Goal: Understand process/instructions

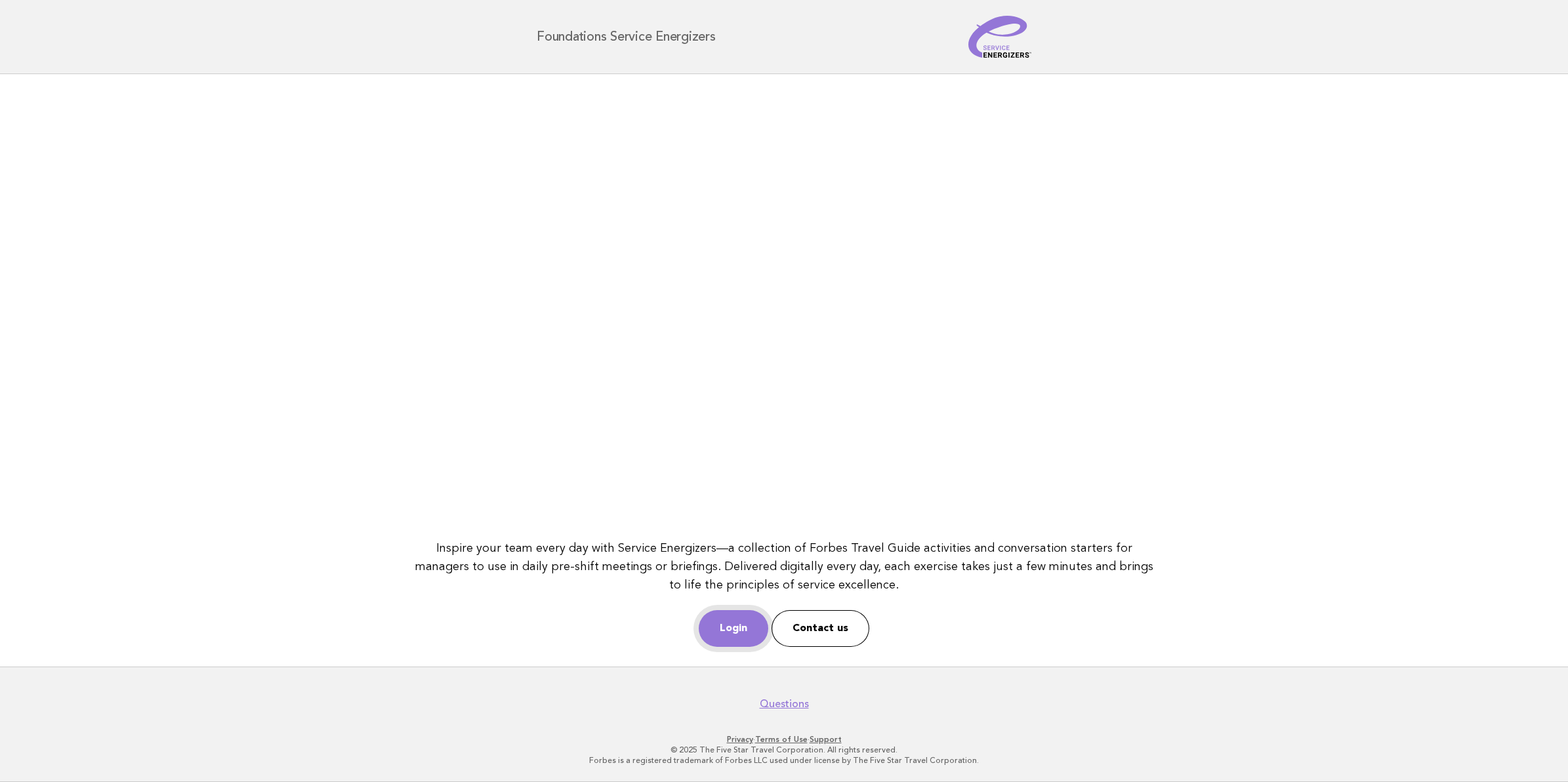
click at [725, 624] on link "Login" at bounding box center [733, 629] width 69 height 37
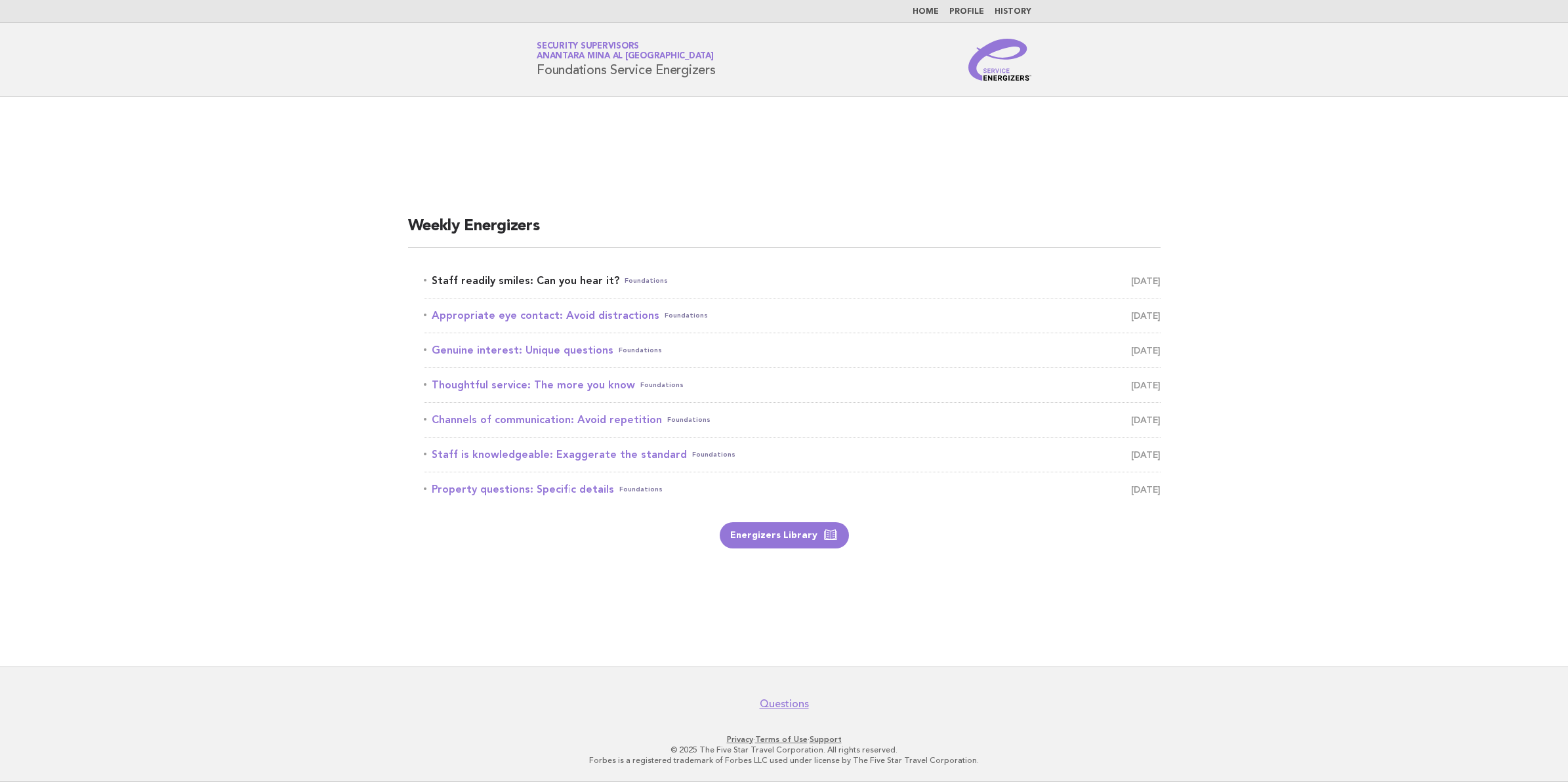
click at [477, 271] on link "Staff readily smiles: Can you hear it? Foundations [DATE]" at bounding box center [791, 281] width 737 height 19
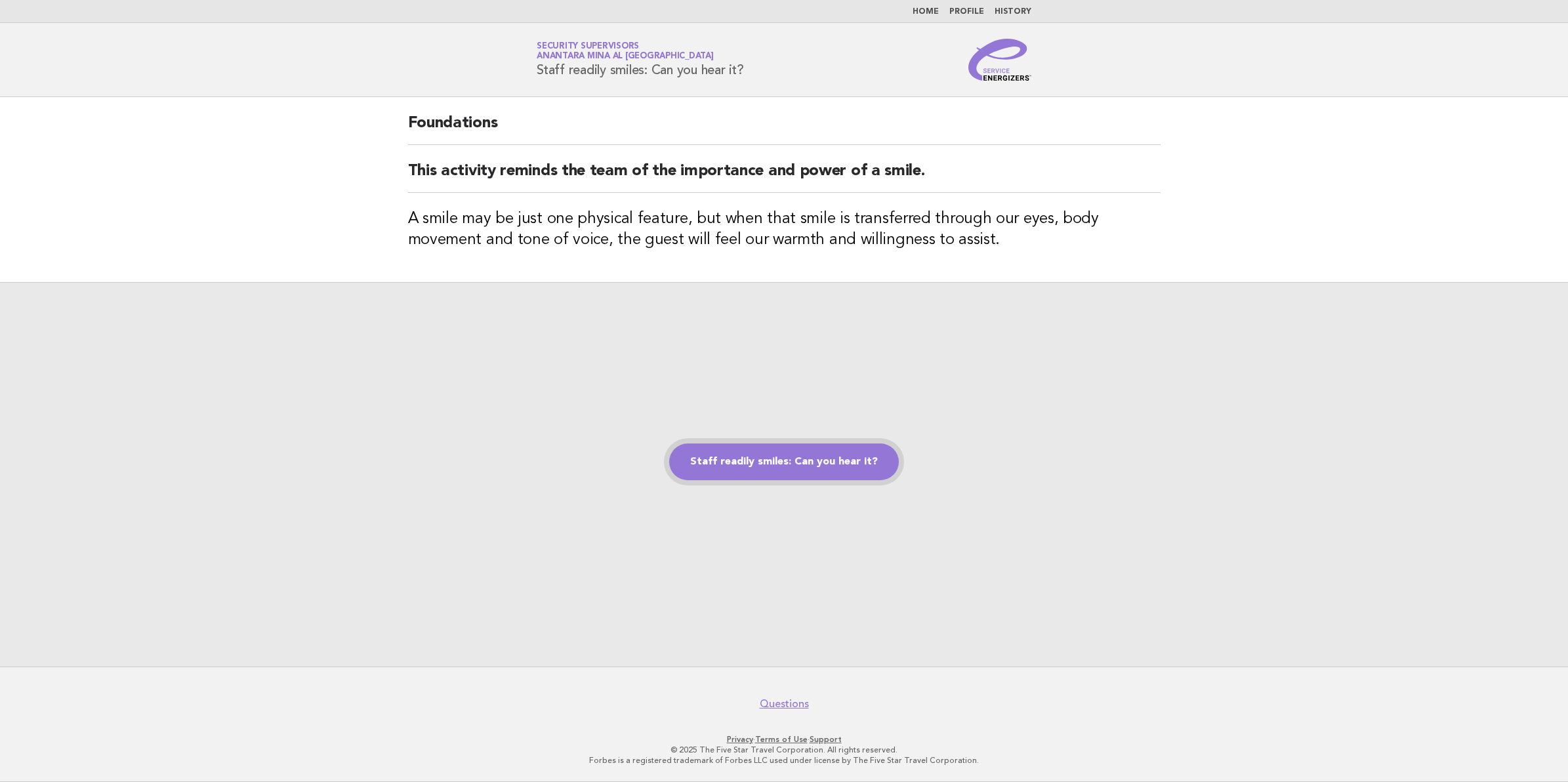
click at [775, 467] on link "Staff readily smiles: Can you hear it?" at bounding box center [784, 462] width 230 height 37
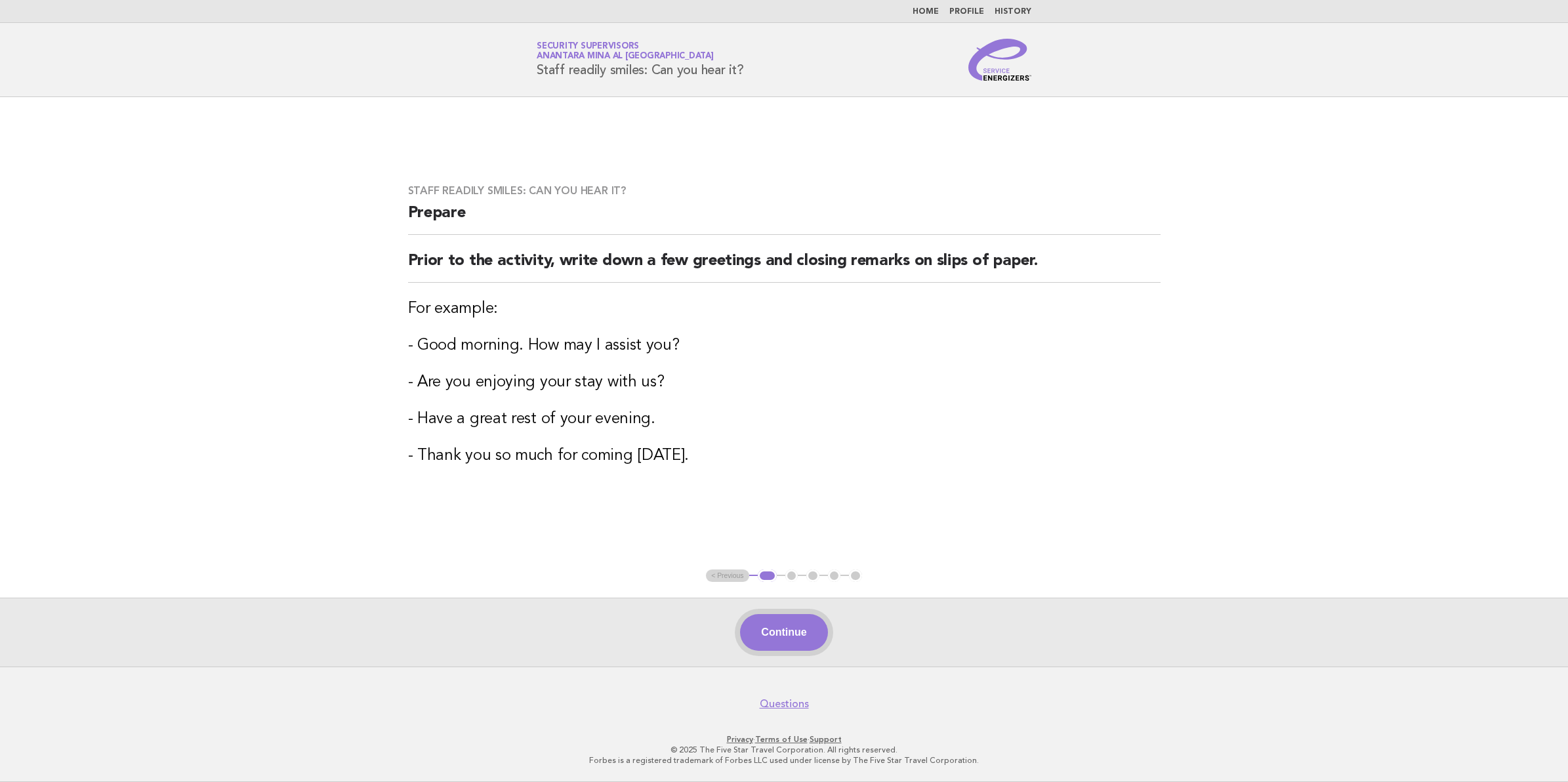
click at [788, 635] on button "Continue" at bounding box center [783, 632] width 87 height 37
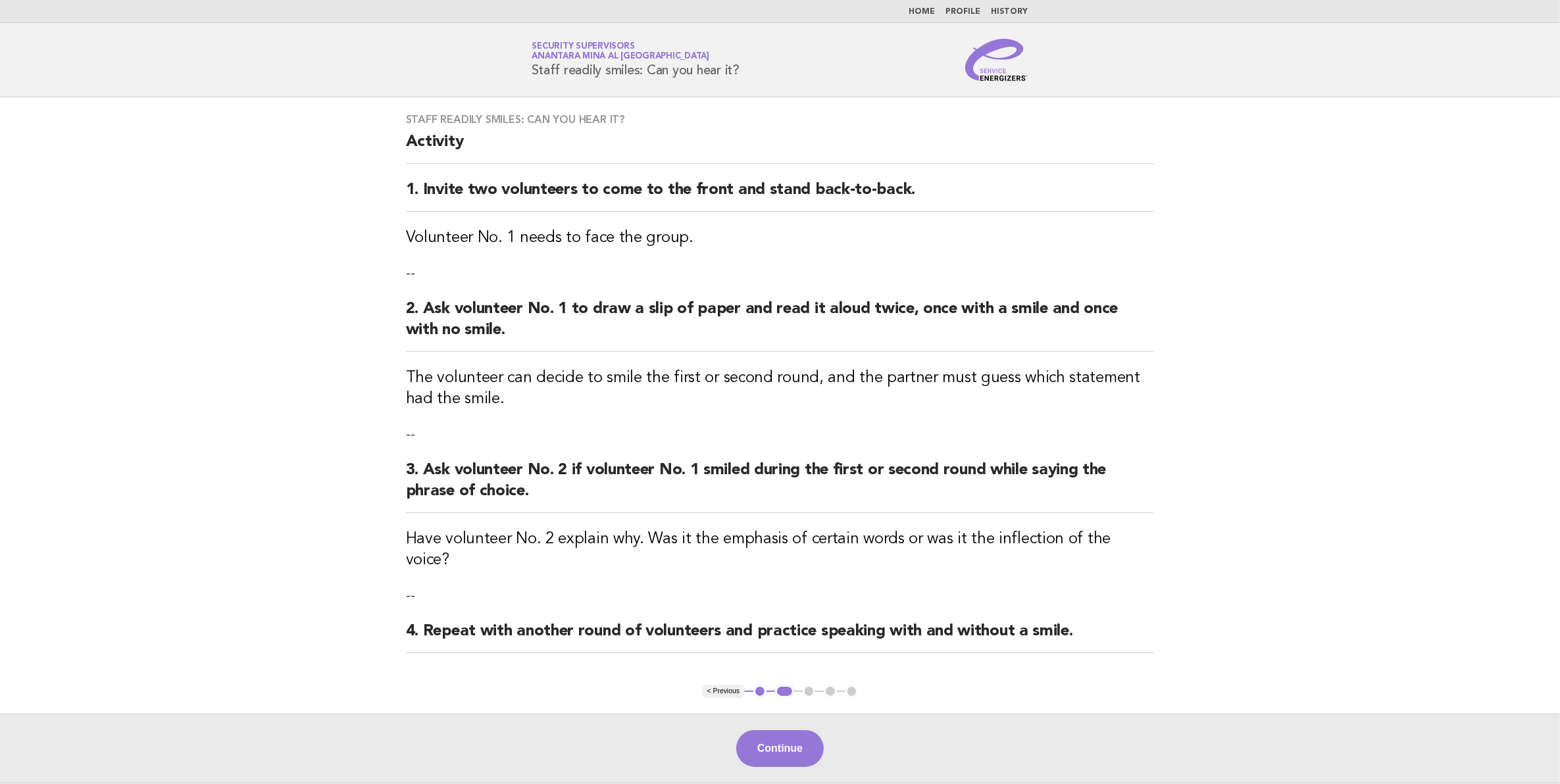
click at [772, 748] on div "Continue" at bounding box center [780, 748] width 1560 height 69
click at [773, 730] on button "Continue" at bounding box center [780, 748] width 87 height 37
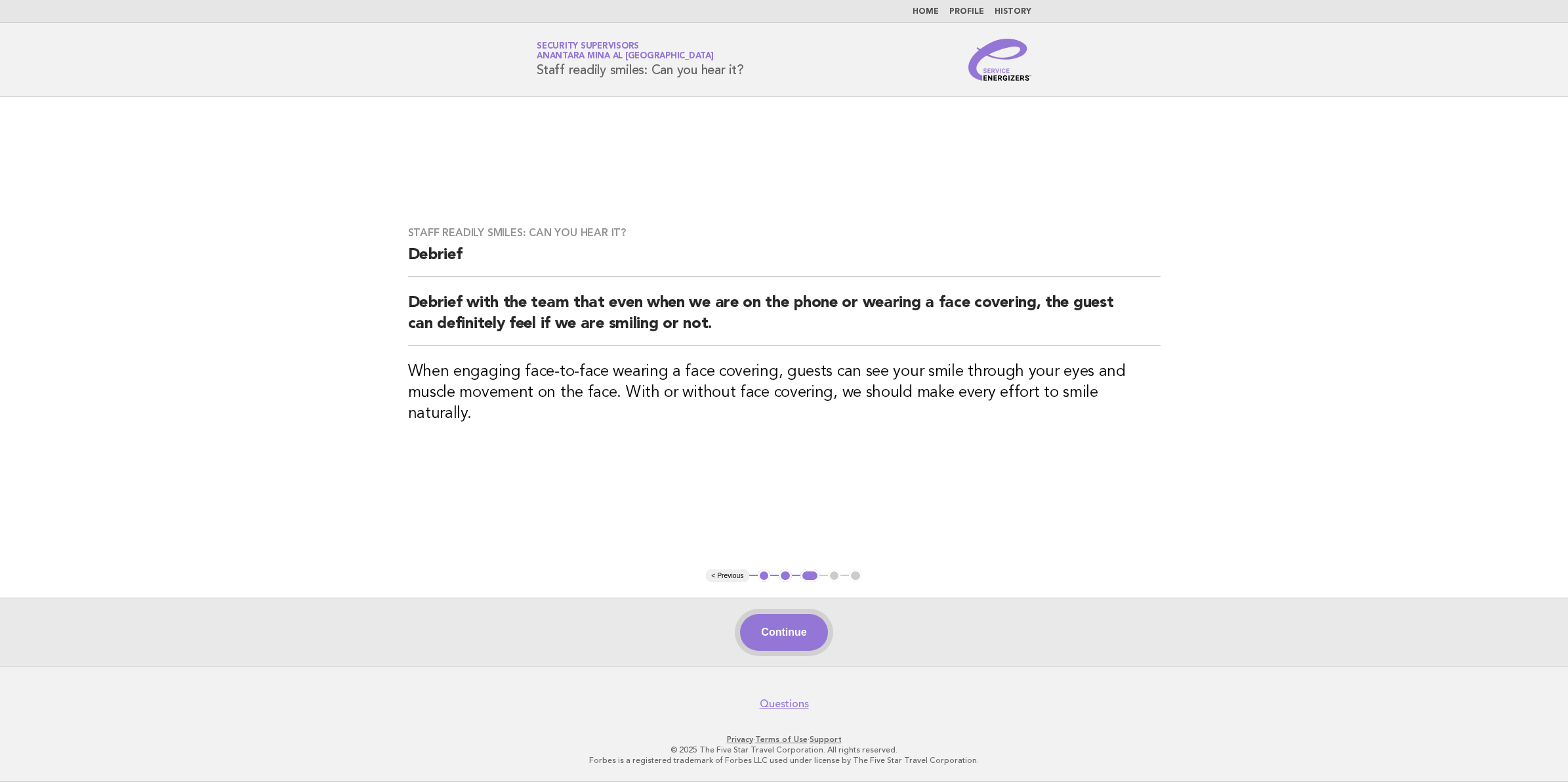
click at [791, 638] on button "Continue" at bounding box center [783, 632] width 87 height 37
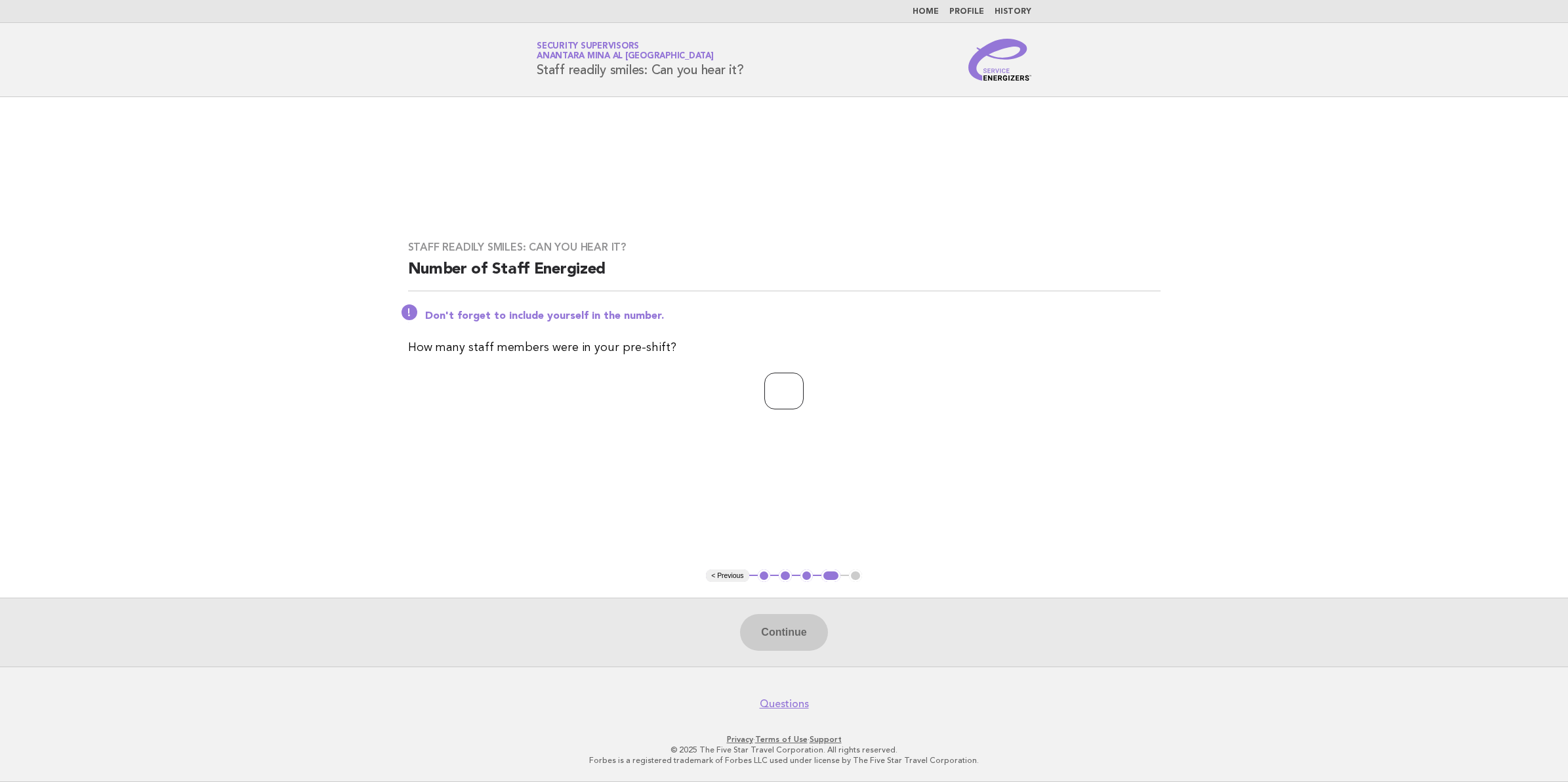
click at [773, 406] on input "number" at bounding box center [784, 391] width 39 height 37
type input "**"
click at [787, 623] on button "Continue" at bounding box center [783, 632] width 87 height 37
